Goal: Task Accomplishment & Management: Use online tool/utility

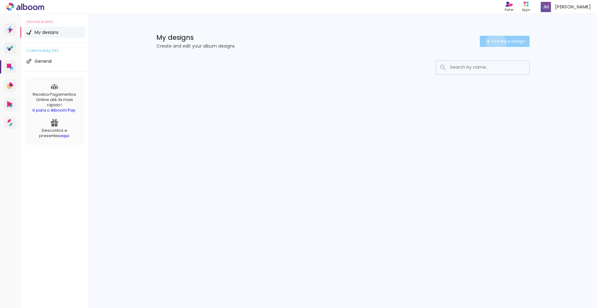
click at [495, 43] on span "Create a design" at bounding box center [508, 41] width 33 height 4
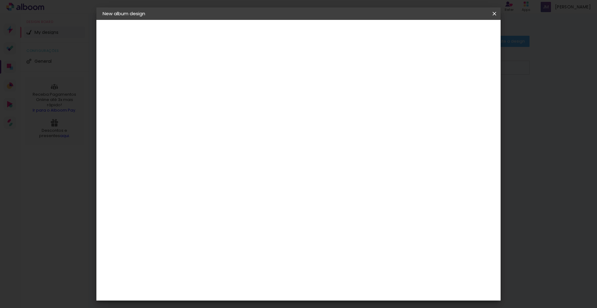
click at [204, 83] on input at bounding box center [204, 84] width 0 height 10
type input "Grace e [PERSON_NAME] Alteração"
type paper-input "Grace e [PERSON_NAME] Alteração"
click at [0, 0] on slot "Next" at bounding box center [0, 0] width 0 height 0
click at [244, 121] on input at bounding box center [216, 125] width 55 height 8
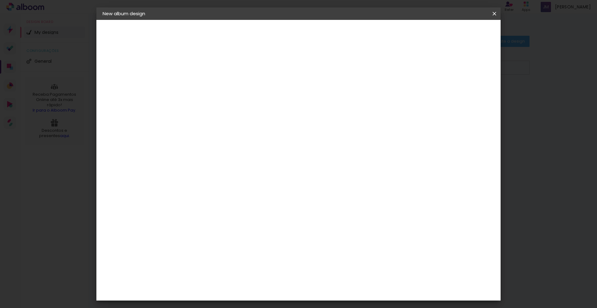
type input "go"
type paper-input "go"
click at [215, 144] on div "Go image" at bounding box center [207, 149] width 15 height 10
click at [269, 99] on paper-item "Free Size" at bounding box center [249, 95] width 40 height 14
click at [220, 145] on paper-item "Go image" at bounding box center [203, 148] width 35 height 16
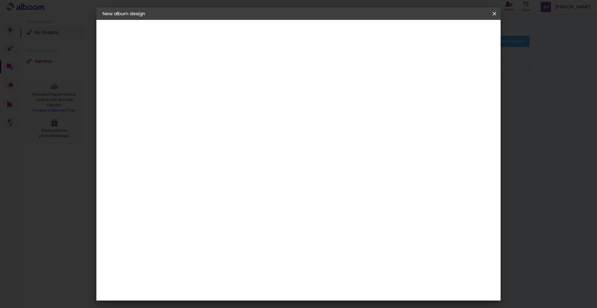
click at [276, 36] on paper-button "Next" at bounding box center [264, 33] width 22 height 11
click at [221, 103] on input "text" at bounding box center [212, 108] width 17 height 10
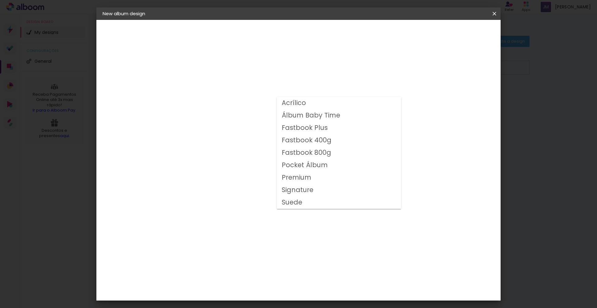
click at [0, 0] on slot "Fastbook Plus" at bounding box center [0, 0] width 0 height 0
type input "Fastbook Plus"
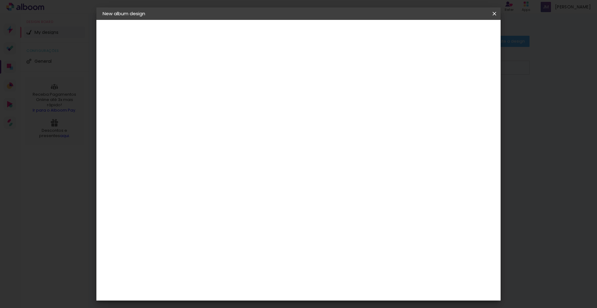
scroll to position [20, 0]
click at [245, 143] on span "25 × 20" at bounding box center [231, 148] width 28 height 16
click at [0, 0] on slot "Next" at bounding box center [0, 0] width 0 height 0
click at [455, 34] on span "Start design" at bounding box center [442, 33] width 26 height 4
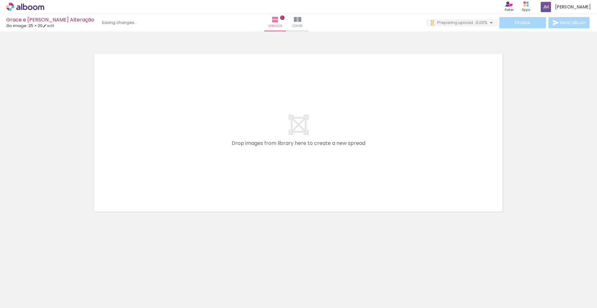
click at [65, 287] on div at bounding box center [56, 287] width 31 height 21
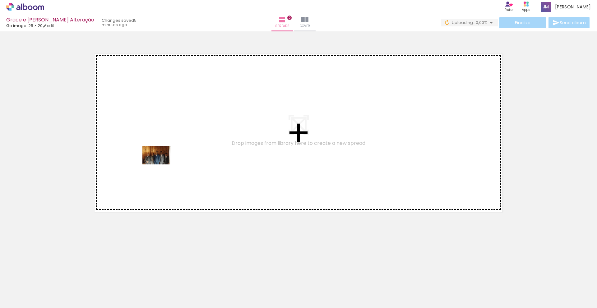
drag, startPoint x: 68, startPoint y: 279, endPoint x: 161, endPoint y: 164, distance: 147.6
click at [161, 164] on quentale-workspace at bounding box center [298, 154] width 597 height 308
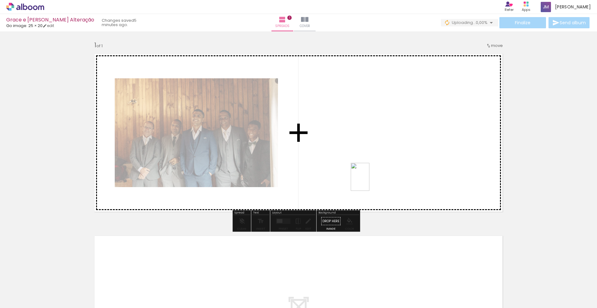
drag, startPoint x: 108, startPoint y: 295, endPoint x: 374, endPoint y: 169, distance: 294.0
click at [374, 169] on quentale-workspace at bounding box center [298, 154] width 597 height 308
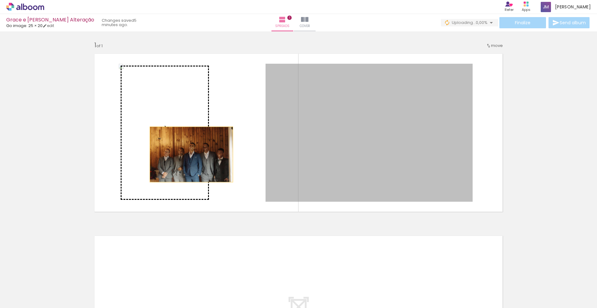
drag, startPoint x: 393, startPoint y: 152, endPoint x: 184, endPoint y: 152, distance: 208.8
click at [0, 0] on slot at bounding box center [0, 0] width 0 height 0
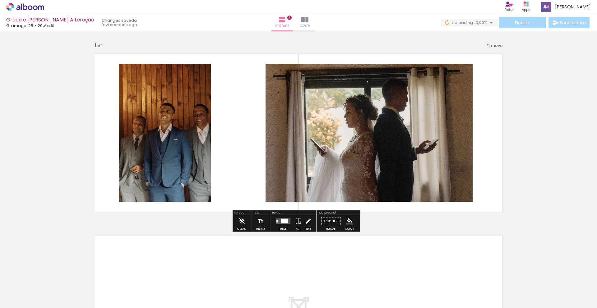
click at [82, 277] on paper-icon-button at bounding box center [78, 275] width 8 height 8
click at [46, 275] on iron-icon at bounding box center [43, 274] width 7 height 7
click at [356, 134] on quentale-photo at bounding box center [368, 133] width 207 height 138
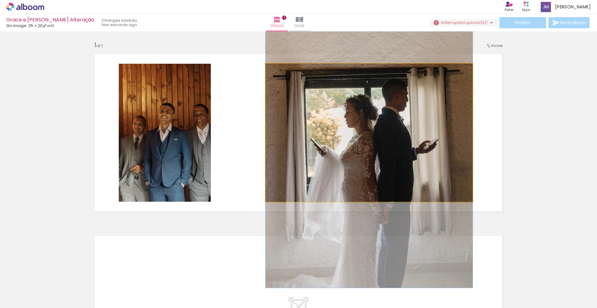
click at [356, 134] on quentale-photo at bounding box center [368, 133] width 207 height 138
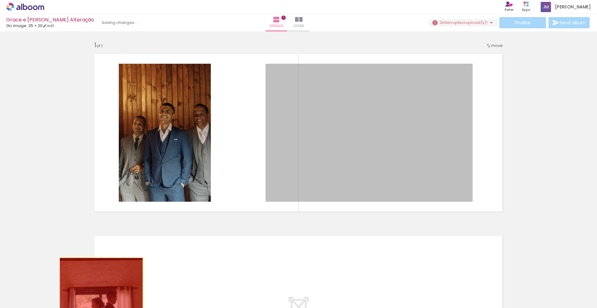
drag, startPoint x: 356, startPoint y: 134, endPoint x: 98, endPoint y: 282, distance: 298.3
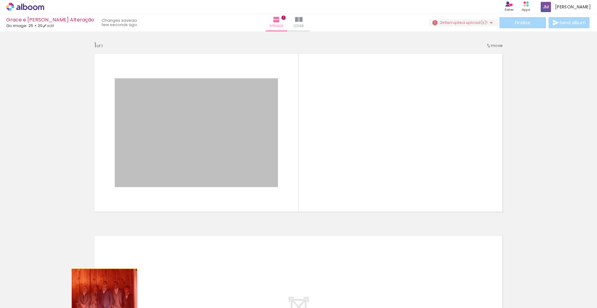
drag, startPoint x: 185, startPoint y: 163, endPoint x: 101, endPoint y: 290, distance: 152.5
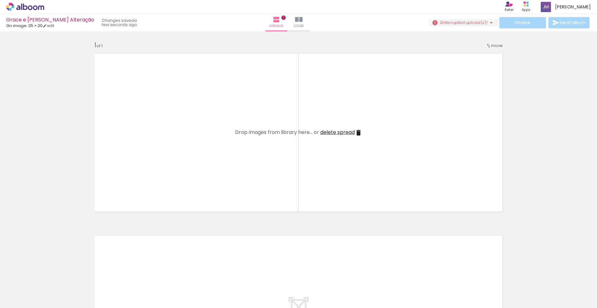
click at [46, 274] on iron-icon at bounding box center [43, 274] width 7 height 7
click at [46, 275] on iron-icon at bounding box center [43, 274] width 7 height 7
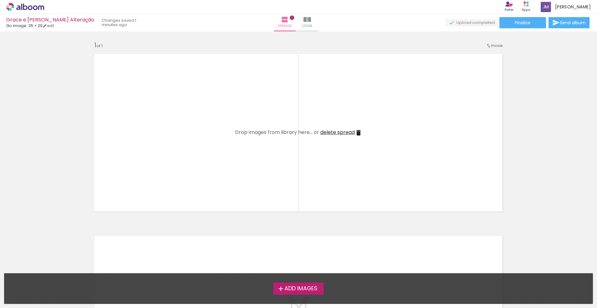
click at [289, 292] on label "Add Images" at bounding box center [298, 288] width 50 height 12
click at [0, 0] on input "file" at bounding box center [0, 0] width 0 height 0
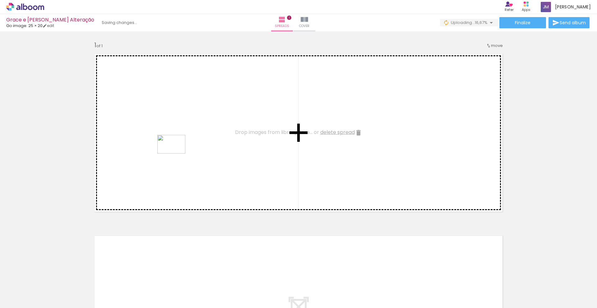
drag, startPoint x: 64, startPoint y: 289, endPoint x: 176, endPoint y: 154, distance: 175.9
click at [176, 154] on quentale-workspace at bounding box center [298, 154] width 597 height 308
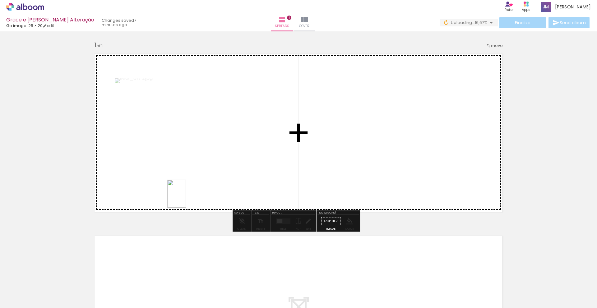
drag, startPoint x: 173, startPoint y: 291, endPoint x: 186, endPoint y: 198, distance: 93.8
click at [186, 198] on quentale-workspace at bounding box center [298, 154] width 597 height 308
drag, startPoint x: 139, startPoint y: 291, endPoint x: 204, endPoint y: 178, distance: 130.6
click at [204, 178] on quentale-workspace at bounding box center [298, 154] width 597 height 308
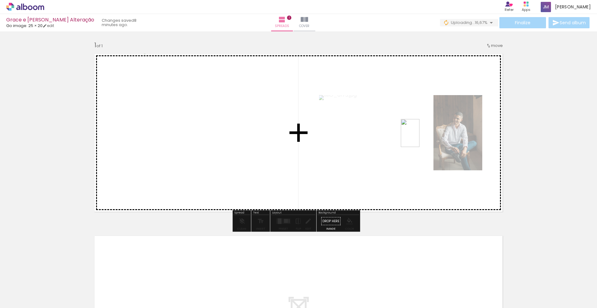
drag, startPoint x: 99, startPoint y: 294, endPoint x: 415, endPoint y: 133, distance: 354.8
click at [424, 126] on quentale-workspace at bounding box center [298, 154] width 597 height 308
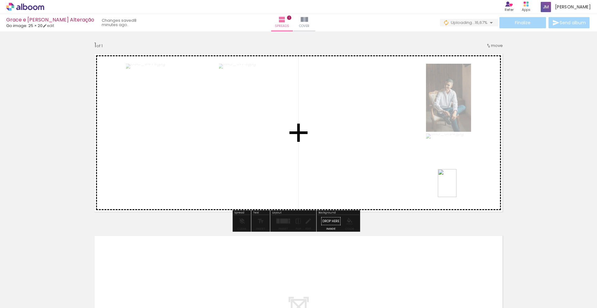
drag, startPoint x: 209, startPoint y: 288, endPoint x: 456, endPoint y: 187, distance: 267.5
click at [456, 187] on quentale-workspace at bounding box center [298, 154] width 597 height 308
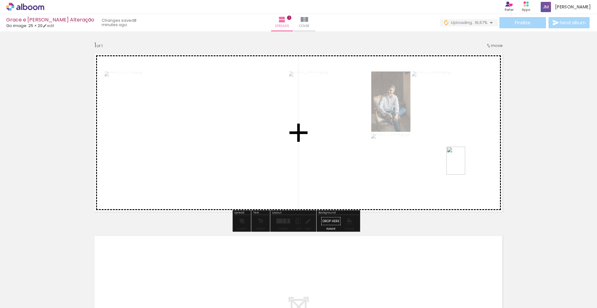
drag, startPoint x: 237, startPoint y: 288, endPoint x: 465, endPoint y: 165, distance: 259.2
click at [465, 165] on quentale-workspace at bounding box center [298, 154] width 597 height 308
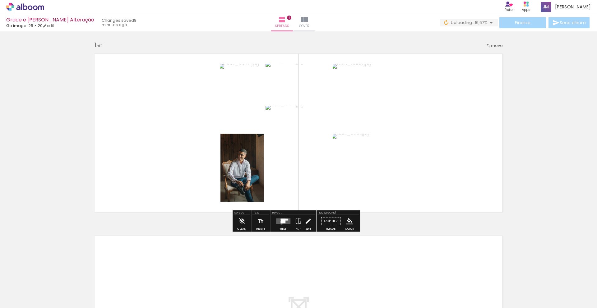
click at [281, 224] on quentale-layouter at bounding box center [283, 221] width 14 height 6
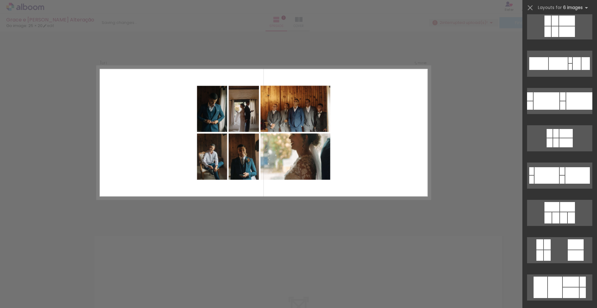
scroll to position [2766, 0]
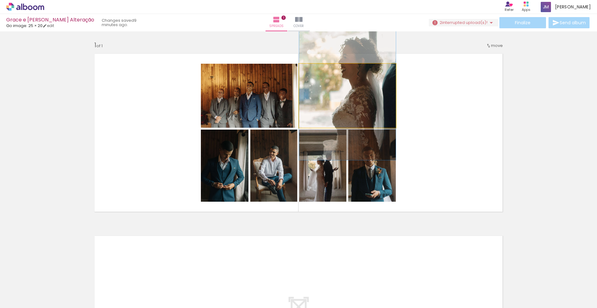
drag, startPoint x: 400, startPoint y: 108, endPoint x: 367, endPoint y: 102, distance: 33.2
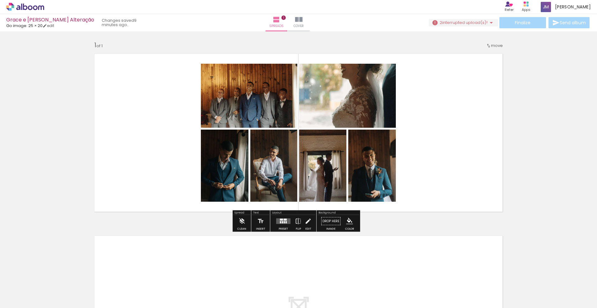
click at [276, 222] on quentale-layouter at bounding box center [283, 221] width 14 height 6
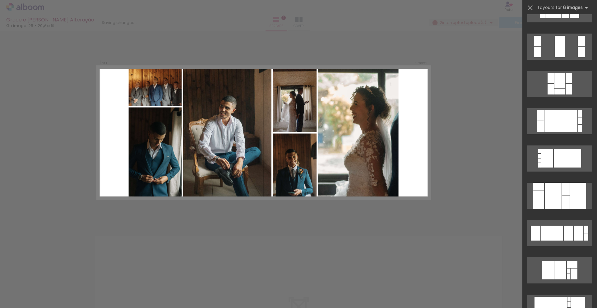
scroll to position [93, 0]
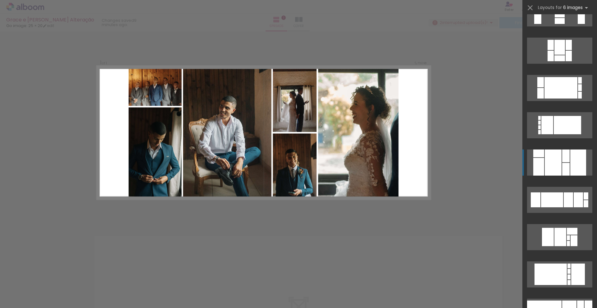
click at [567, 155] on div at bounding box center [565, 155] width 7 height 13
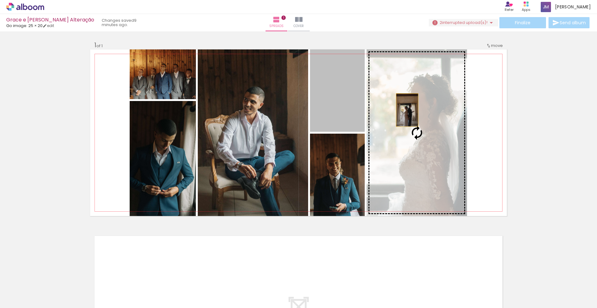
drag, startPoint x: 340, startPoint y: 91, endPoint x: 434, endPoint y: 115, distance: 97.1
click at [0, 0] on slot at bounding box center [0, 0] width 0 height 0
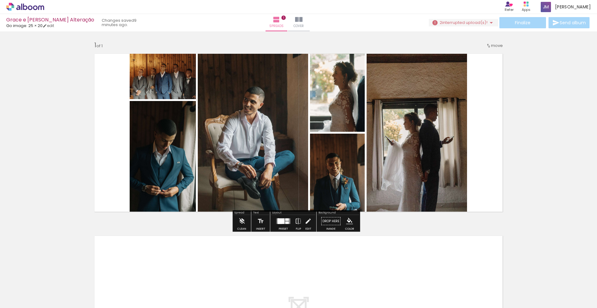
click at [163, 87] on quentale-photo at bounding box center [163, 74] width 66 height 50
click at [283, 218] on div at bounding box center [283, 221] width 17 height 12
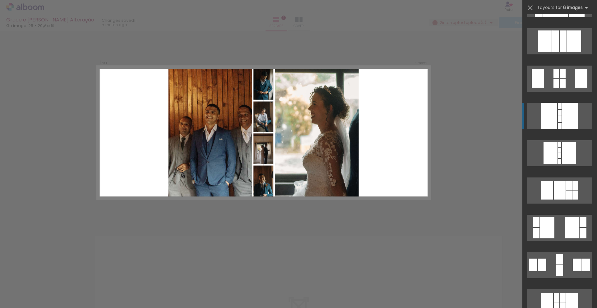
scroll to position [5476, 0]
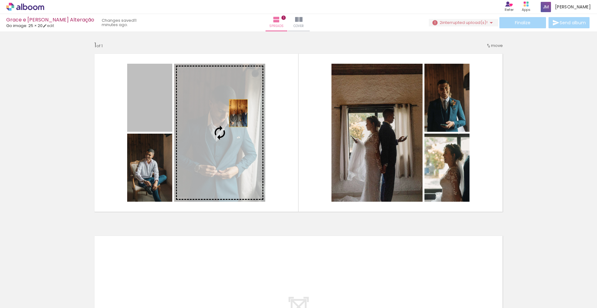
drag, startPoint x: 152, startPoint y: 108, endPoint x: 236, endPoint y: 113, distance: 84.4
click at [0, 0] on slot at bounding box center [0, 0] width 0 height 0
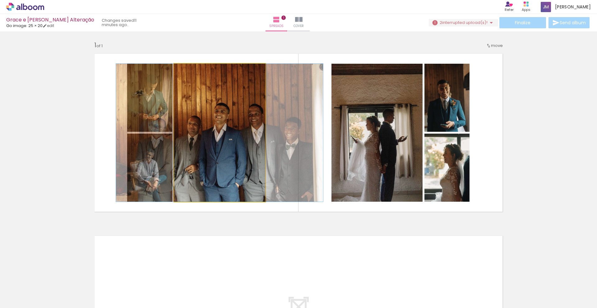
click at [213, 137] on quentale-photo at bounding box center [219, 133] width 91 height 138
click at [237, 136] on quentale-photo at bounding box center [219, 133] width 91 height 138
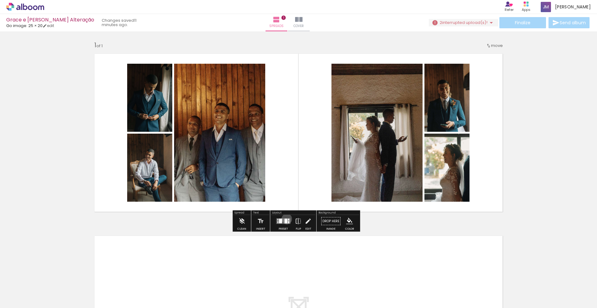
click at [286, 219] on div at bounding box center [285, 221] width 3 height 5
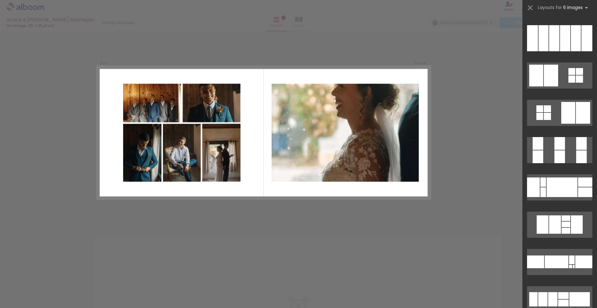
scroll to position [6787, 0]
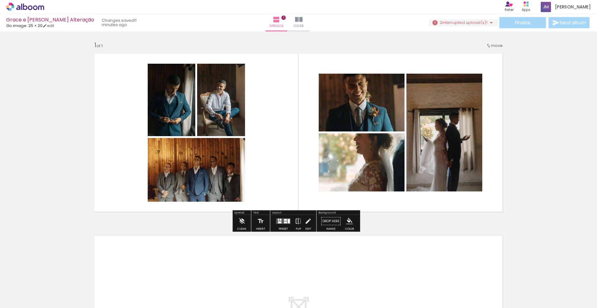
click at [471, 153] on quentale-photo at bounding box center [444, 133] width 76 height 118
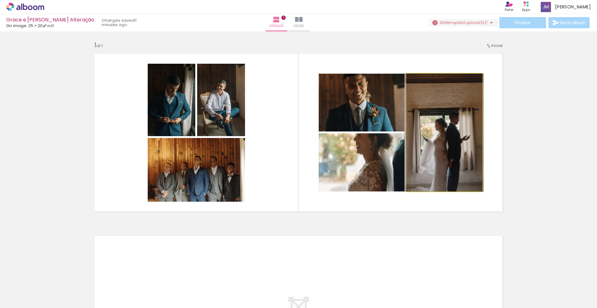
click at [448, 122] on quentale-photo at bounding box center [444, 133] width 76 height 118
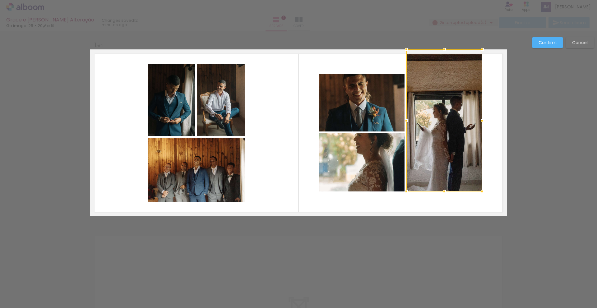
drag, startPoint x: 441, startPoint y: 66, endPoint x: 435, endPoint y: 40, distance: 27.1
click at [435, 40] on div "Add spread 1 of 1 Confirm Cancel" at bounding box center [298, 220] width 597 height 379
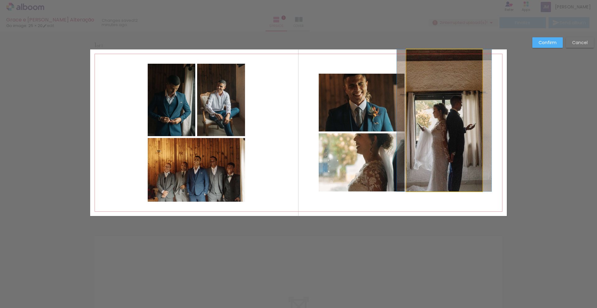
click at [465, 121] on quentale-photo at bounding box center [444, 120] width 76 height 142
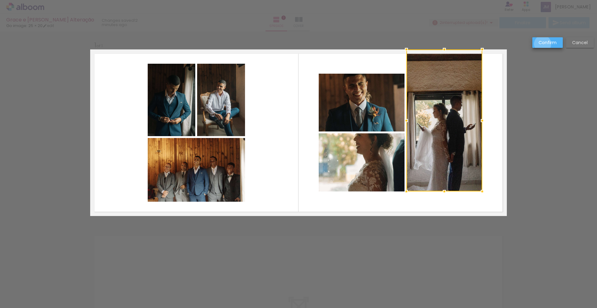
click at [0, 0] on slot "Confirm" at bounding box center [0, 0] width 0 height 0
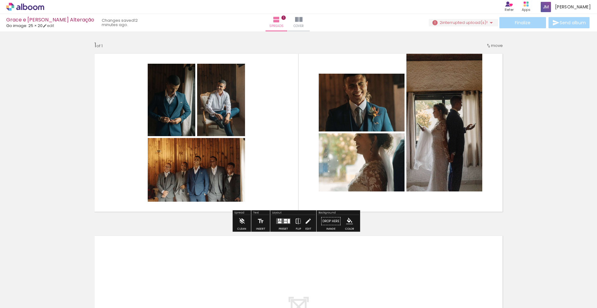
click at [549, 150] on div "Add spread 1 of 1" at bounding box center [298, 216] width 597 height 365
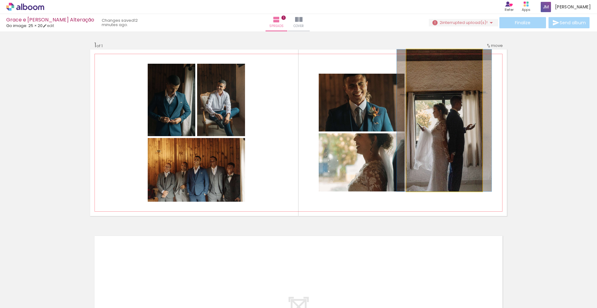
click at [450, 128] on quentale-photo at bounding box center [444, 120] width 76 height 142
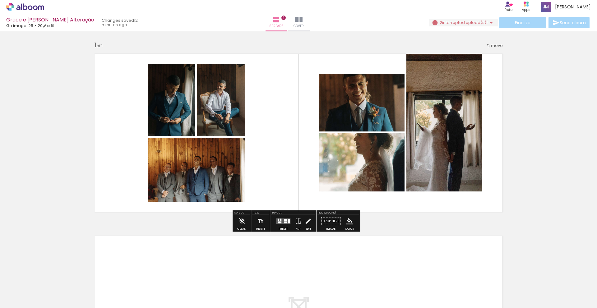
click at [455, 107] on quentale-photo at bounding box center [444, 120] width 76 height 142
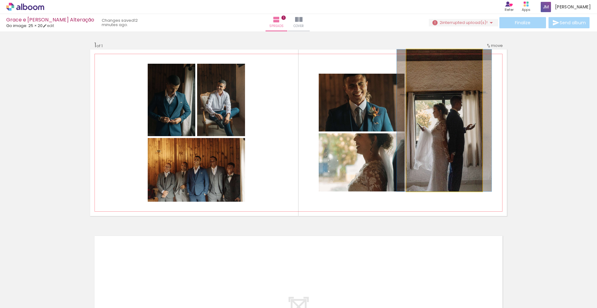
click at [455, 107] on quentale-photo at bounding box center [444, 120] width 76 height 142
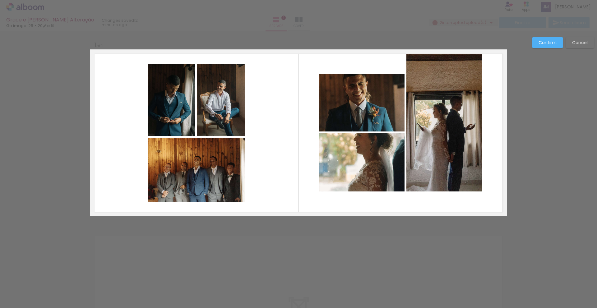
click at [0, 0] on slot "Confirm" at bounding box center [0, 0] width 0 height 0
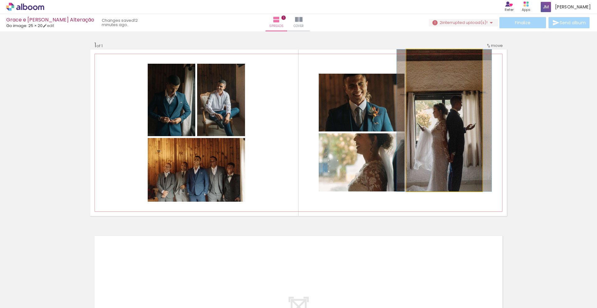
click at [465, 92] on quentale-photo at bounding box center [444, 120] width 76 height 142
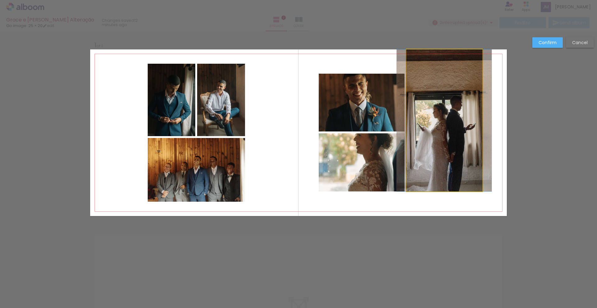
click at [418, 115] on quentale-photo at bounding box center [444, 120] width 76 height 142
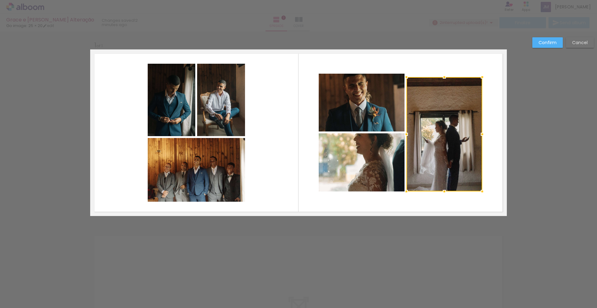
drag, startPoint x: 443, startPoint y: 50, endPoint x: 435, endPoint y: 87, distance: 38.2
click at [435, 87] on div at bounding box center [444, 134] width 76 height 114
click at [0, 0] on slot "Cancel" at bounding box center [0, 0] width 0 height 0
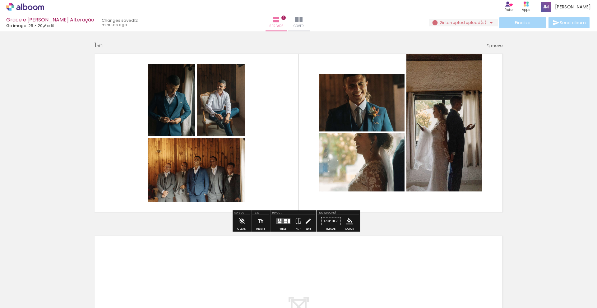
click at [284, 223] on div at bounding box center [285, 223] width 3 height 2
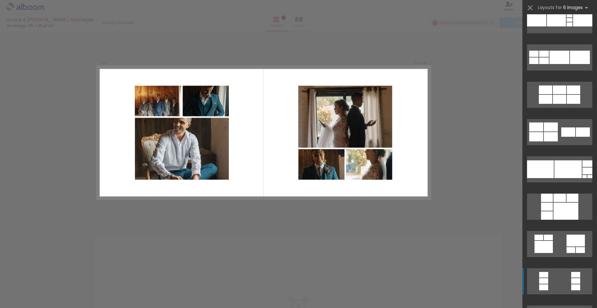
scroll to position [15582, 0]
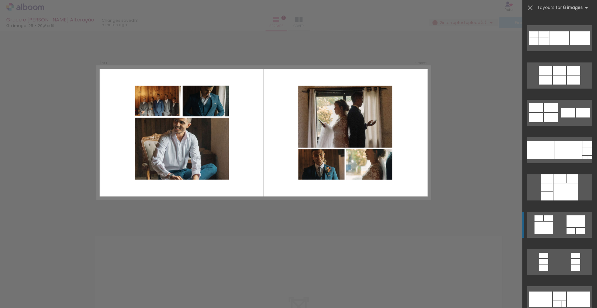
click at [571, 253] on div at bounding box center [575, 256] width 9 height 6
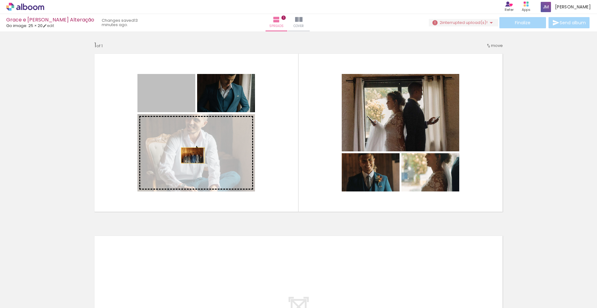
drag, startPoint x: 163, startPoint y: 98, endPoint x: 191, endPoint y: 155, distance: 64.1
click at [0, 0] on slot at bounding box center [0, 0] width 0 height 0
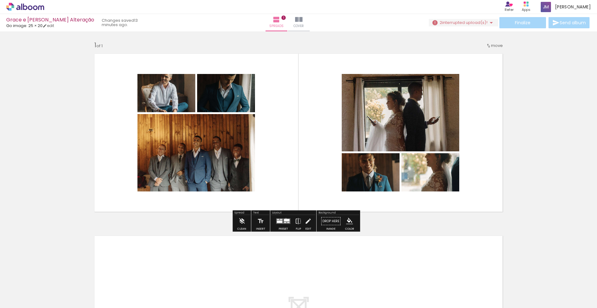
click at [285, 219] on div at bounding box center [287, 220] width 6 height 2
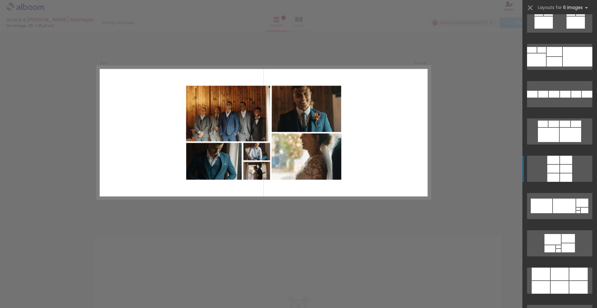
scroll to position [17671, 0]
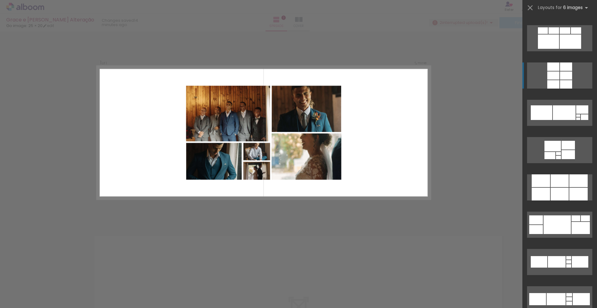
click at [556, 174] on div at bounding box center [559, 180] width 18 height 13
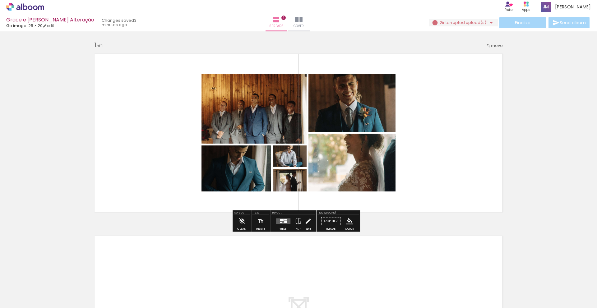
click at [285, 222] on div at bounding box center [285, 222] width 2 height 2
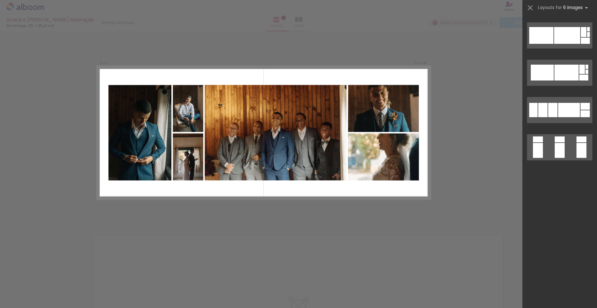
scroll to position [7126, 0]
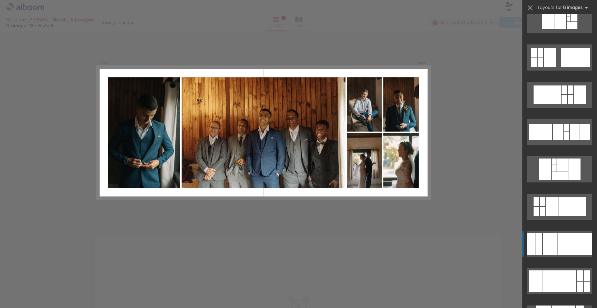
scroll to position [1585, 0]
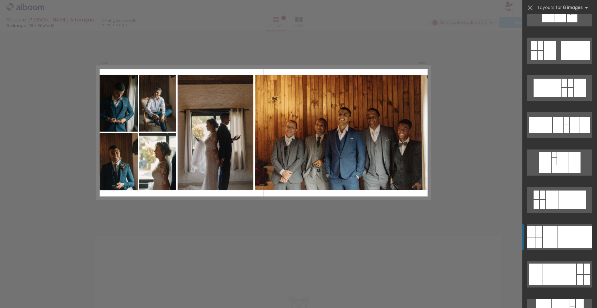
click at [557, 165] on div at bounding box center [562, 158] width 11 height 13
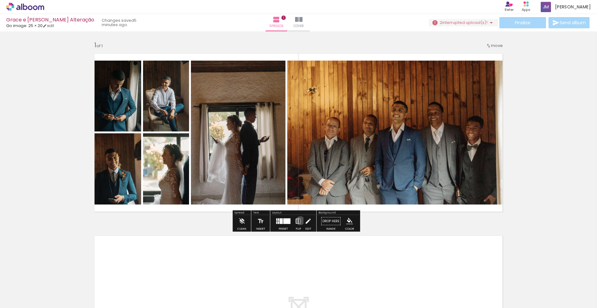
click at [299, 221] on iron-icon at bounding box center [298, 221] width 7 height 12
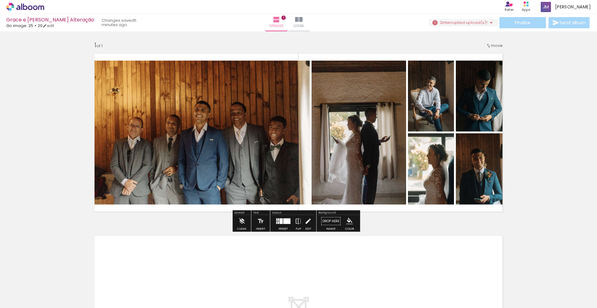
click at [308, 221] on iron-icon at bounding box center [308, 221] width 7 height 12
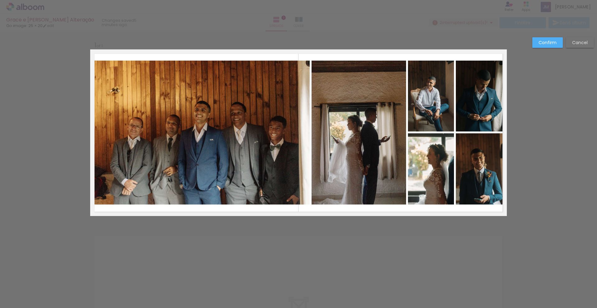
click at [380, 242] on div "Confirm Cancel" at bounding box center [298, 220] width 597 height 379
click at [0, 0] on slot "Cancel" at bounding box center [0, 0] width 0 height 0
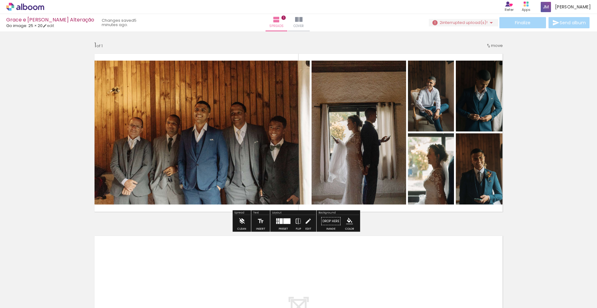
click at [241, 217] on iron-icon at bounding box center [241, 221] width 7 height 12
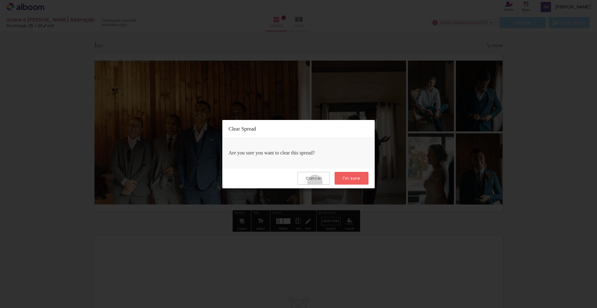
click at [315, 182] on paper-button "Cancel" at bounding box center [313, 178] width 32 height 13
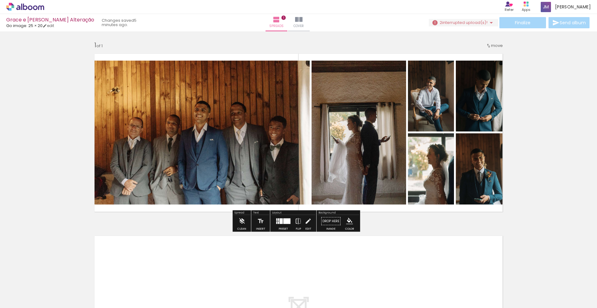
click at [287, 221] on div at bounding box center [286, 221] width 7 height 6
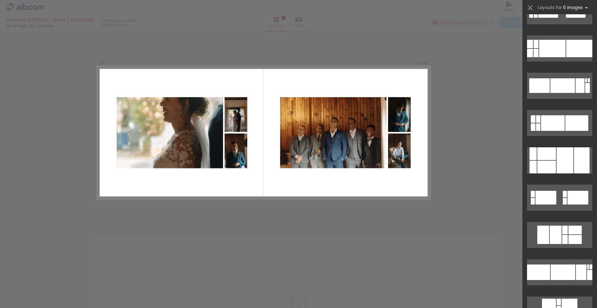
scroll to position [3344, 0]
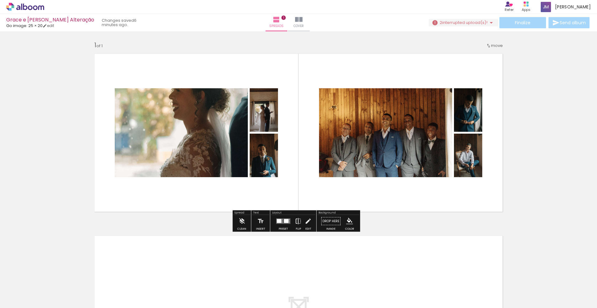
click at [300, 222] on iron-icon at bounding box center [298, 221] width 7 height 12
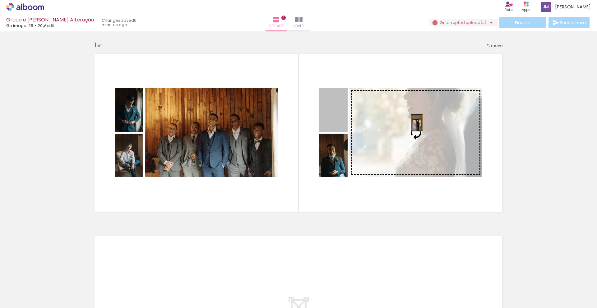
drag, startPoint x: 332, startPoint y: 114, endPoint x: 417, endPoint y: 123, distance: 85.0
click at [0, 0] on slot at bounding box center [0, 0] width 0 height 0
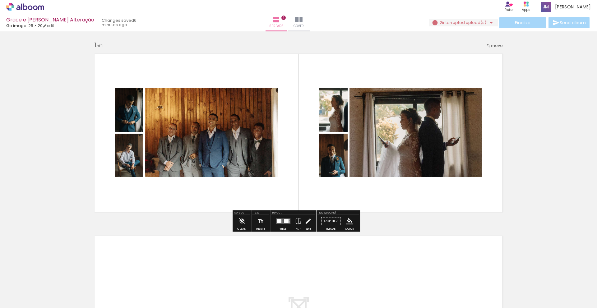
click at [430, 151] on quentale-photo at bounding box center [415, 132] width 133 height 89
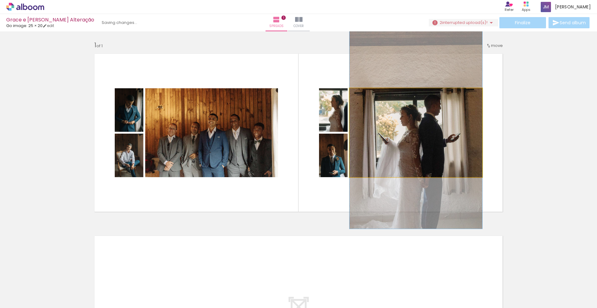
drag, startPoint x: 422, startPoint y: 141, endPoint x: 425, endPoint y: 138, distance: 4.4
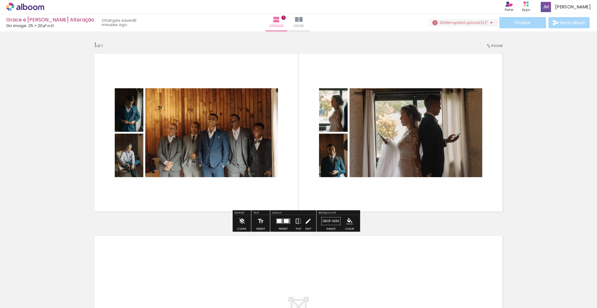
click at [535, 146] on div "Add spread 1 of 1" at bounding box center [298, 216] width 597 height 365
click at [512, 147] on div "Add spread 1 of 1" at bounding box center [298, 216] width 597 height 365
click at [454, 22] on span "interrupted upload(s)!" at bounding box center [464, 23] width 45 height 6
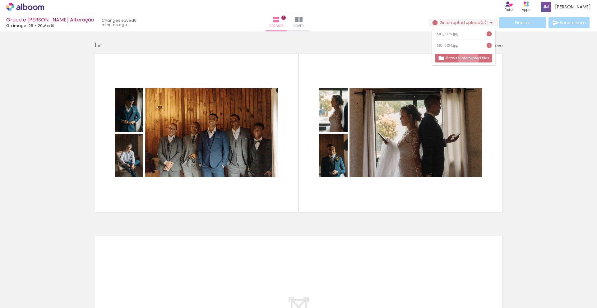
click at [0, 0] on slot "Browse interrupted files" at bounding box center [0, 0] width 0 height 0
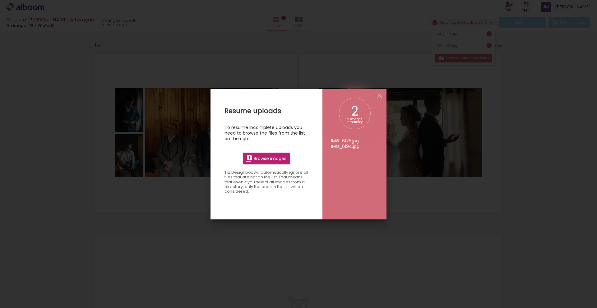
click at [277, 158] on span "Browse images" at bounding box center [270, 159] width 33 height 6
click at [0, 0] on input "file" at bounding box center [0, 0] width 0 height 0
click at [525, 176] on iron-overlay-backdrop at bounding box center [298, 154] width 597 height 308
click at [379, 96] on iron-icon at bounding box center [379, 95] width 7 height 7
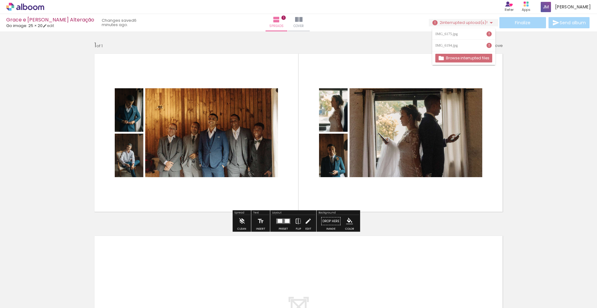
drag, startPoint x: 542, startPoint y: 79, endPoint x: 520, endPoint y: 58, distance: 29.9
click at [542, 79] on div "Add spread 1 of 1" at bounding box center [298, 216] width 597 height 365
click at [519, 27] on div "Finalize Send album" at bounding box center [510, 22] width 162 height 11
click at [302, 20] on iron-icon at bounding box center [298, 19] width 7 height 7
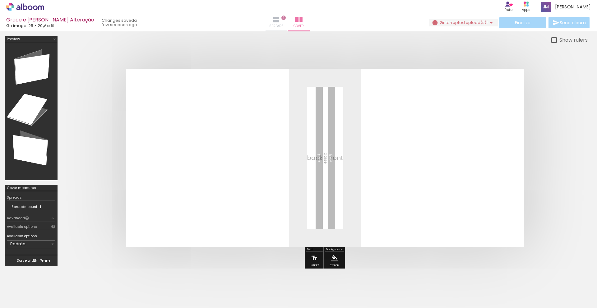
click at [287, 21] on paper-button "Spreads 1" at bounding box center [276, 22] width 22 height 17
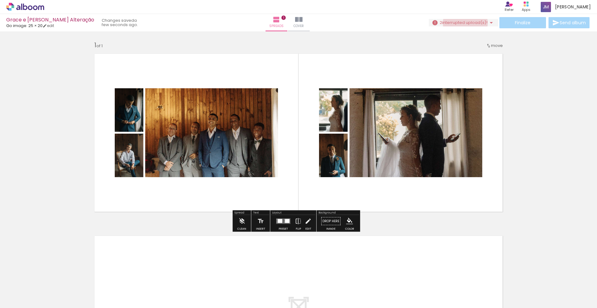
click at [463, 23] on span "interrupted upload(s)!" at bounding box center [464, 23] width 45 height 6
click at [459, 45] on div "IMG_6194.jpg" at bounding box center [447, 46] width 24 height 4
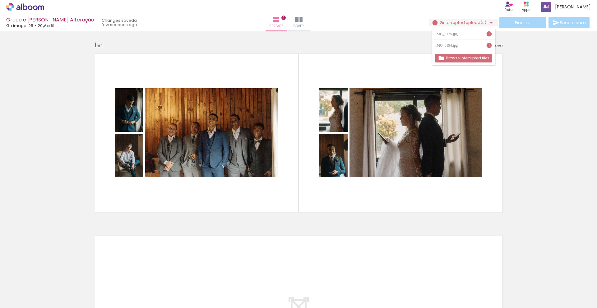
click at [489, 44] on iron-icon at bounding box center [489, 45] width 6 height 6
click at [489, 37] on paper-item "IMG_6175.jpg" at bounding box center [463, 33] width 63 height 11
click at [490, 35] on iron-icon at bounding box center [489, 34] width 6 height 6
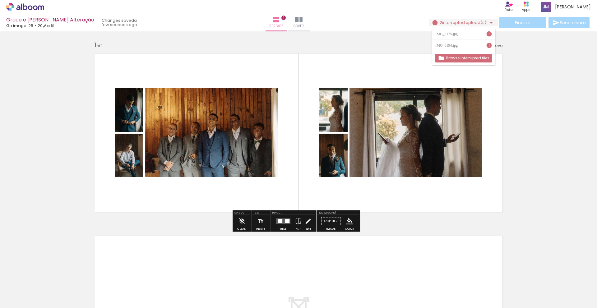
click at [547, 94] on div "Add spread 1 of 1" at bounding box center [298, 216] width 597 height 365
click at [472, 21] on span "interrupted upload(s)!" at bounding box center [464, 23] width 45 height 6
click at [459, 34] on div "IMG_6175.jpg" at bounding box center [447, 34] width 24 height 4
click at [0, 0] on slot "Browse interrupted files" at bounding box center [0, 0] width 0 height 0
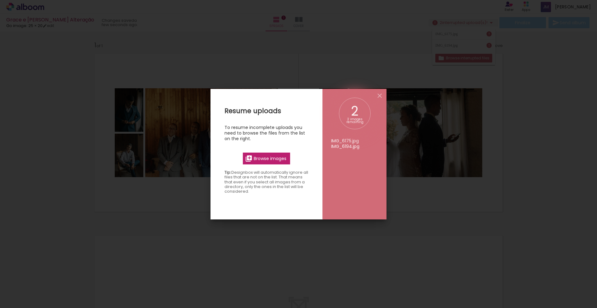
click at [279, 154] on label "Browse images" at bounding box center [267, 159] width 48 height 12
click at [0, 0] on input "file" at bounding box center [0, 0] width 0 height 0
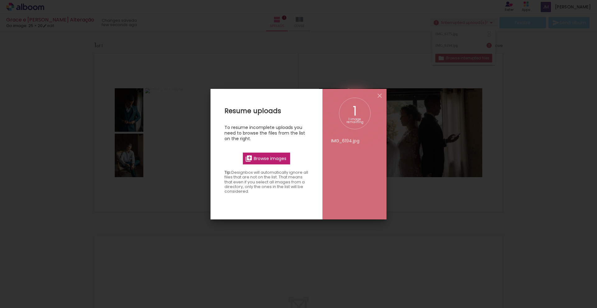
click at [272, 167] on div "Resume uploads To resume incomplete uploads you need to browse the files from t…" at bounding box center [266, 243] width 112 height 308
click at [273, 163] on label "Browse images" at bounding box center [267, 159] width 48 height 12
click at [0, 0] on input "file" at bounding box center [0, 0] width 0 height 0
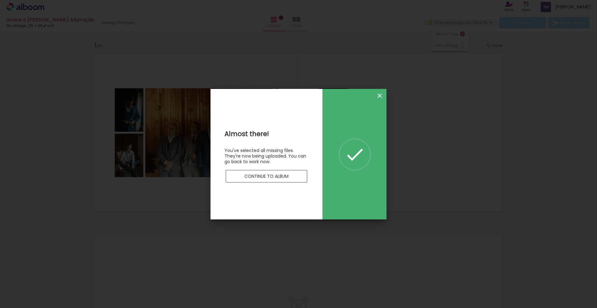
click at [380, 92] on iron-icon at bounding box center [379, 95] width 7 height 7
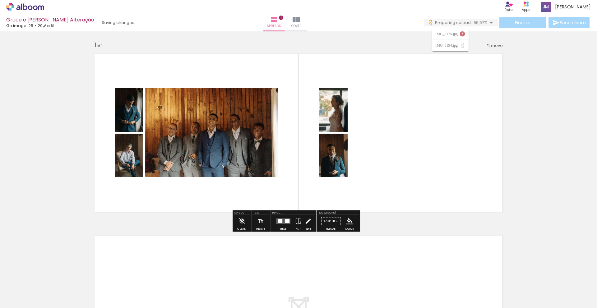
click at [463, 34] on iron-icon at bounding box center [462, 34] width 6 height 6
click at [43, 135] on div "Add spread 1 of 1" at bounding box center [298, 216] width 597 height 365
click at [465, 22] on span "Uploading..." at bounding box center [461, 23] width 24 height 6
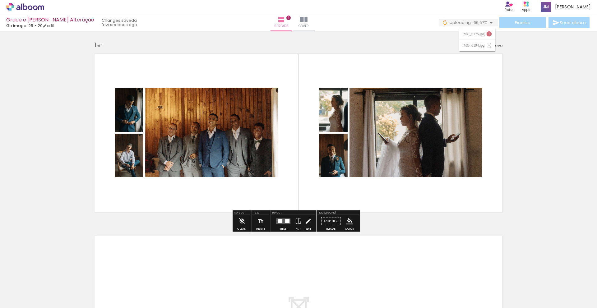
click at [536, 92] on div "Add spread 1 of 1" at bounding box center [298, 216] width 597 height 365
click at [462, 20] on span "interrupted upload(s)!" at bounding box center [464, 23] width 45 height 6
click at [489, 45] on iron-icon at bounding box center [489, 45] width 6 height 6
click at [0, 0] on slot "Browse interrupted files" at bounding box center [0, 0] width 0 height 0
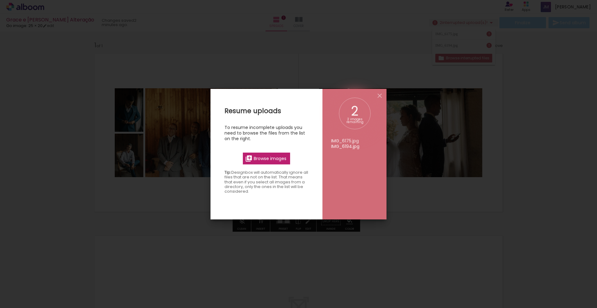
click at [277, 158] on span "Browse images" at bounding box center [270, 159] width 33 height 6
click at [0, 0] on input "file" at bounding box center [0, 0] width 0 height 0
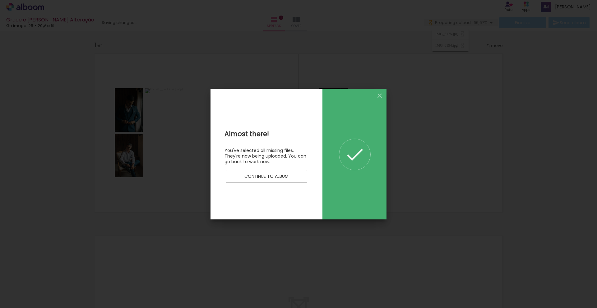
click at [0, 0] on slot "Continue to album" at bounding box center [0, 0] width 0 height 0
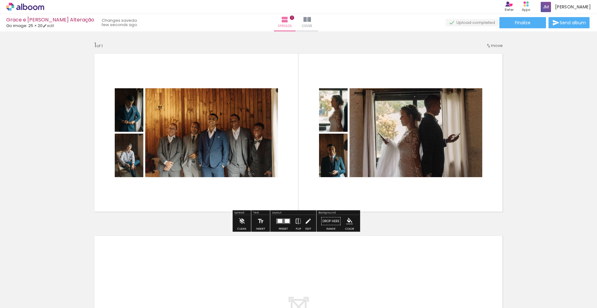
click at [50, 161] on div "Add spread 1 of 1" at bounding box center [298, 216] width 597 height 365
click at [524, 181] on div "Add spread 1 of 1" at bounding box center [298, 216] width 597 height 365
click at [516, 179] on div "Add spread 1 of 1" at bounding box center [298, 216] width 597 height 365
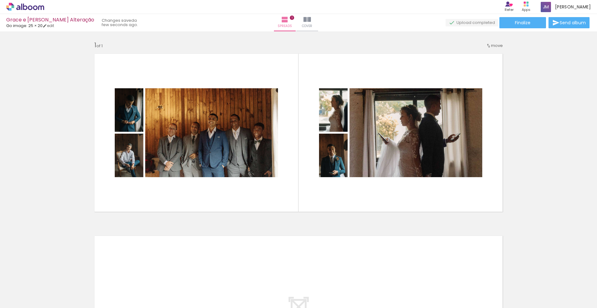
click at [520, 189] on div "Add spread 1 of 1" at bounding box center [298, 216] width 597 height 365
